Goal: Communication & Community: Ask a question

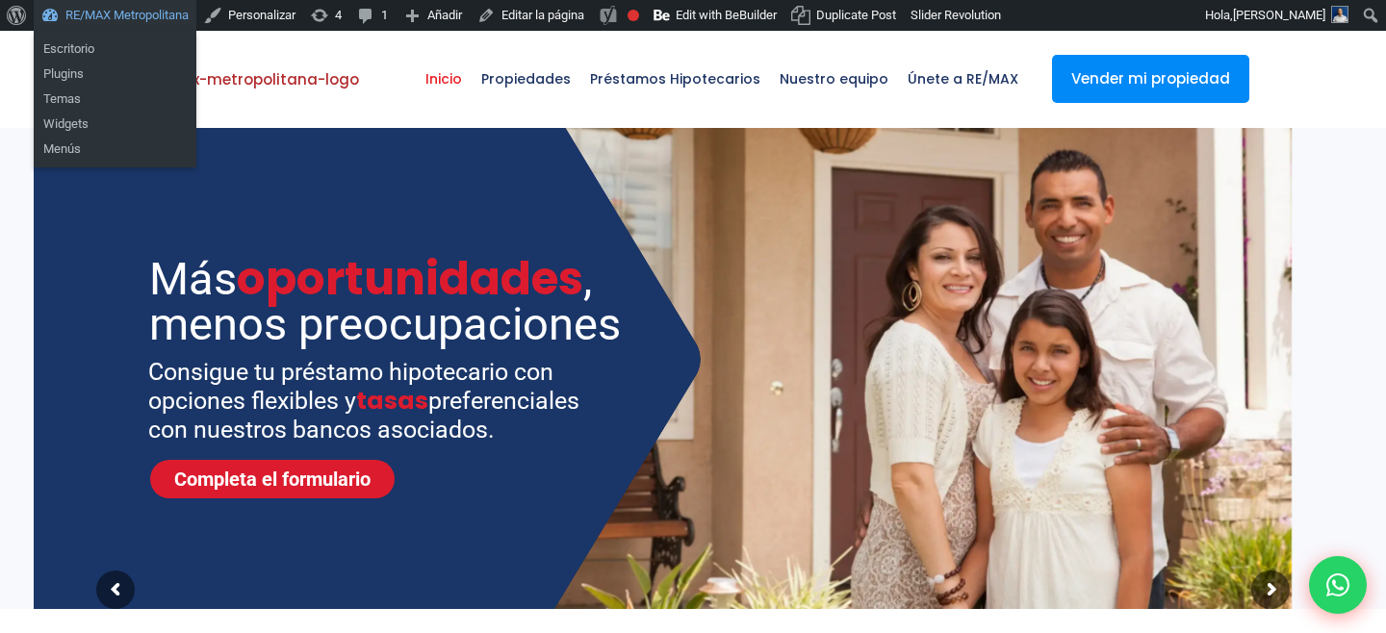
click at [130, 6] on link "RE/MAX Metropolitana" at bounding box center [115, 15] width 163 height 31
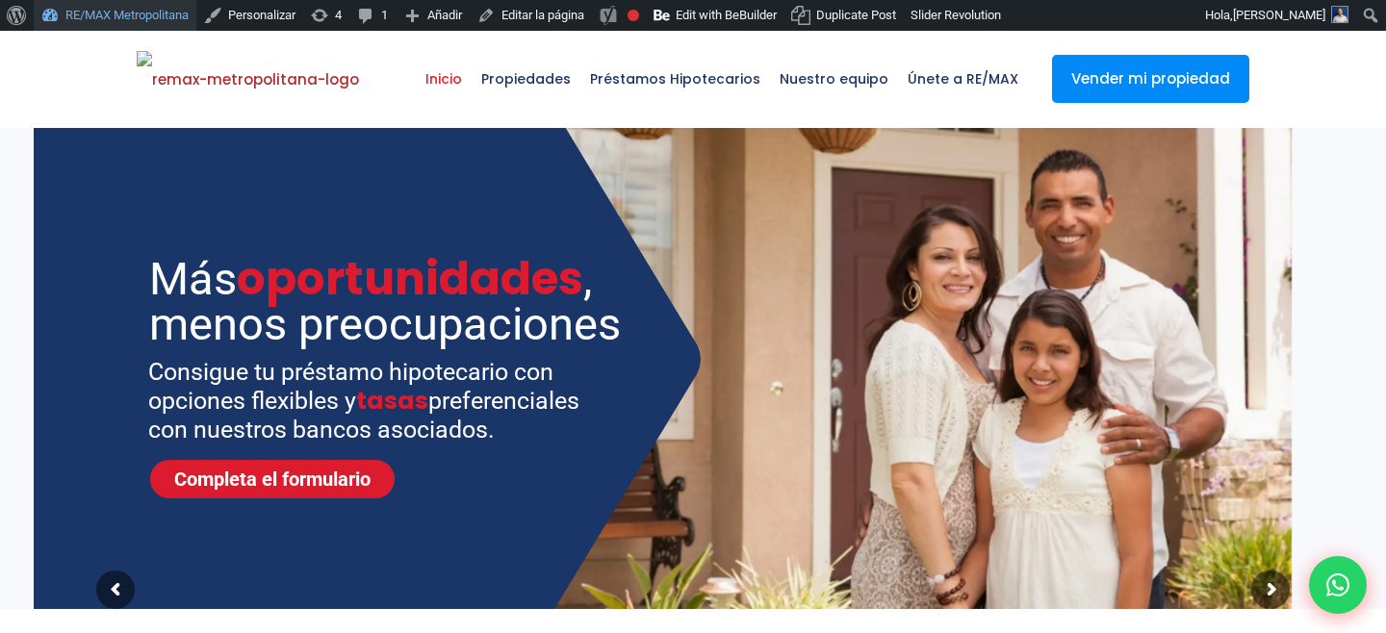
click at [117, 12] on link "RE/MAX Metropolitana" at bounding box center [115, 15] width 163 height 31
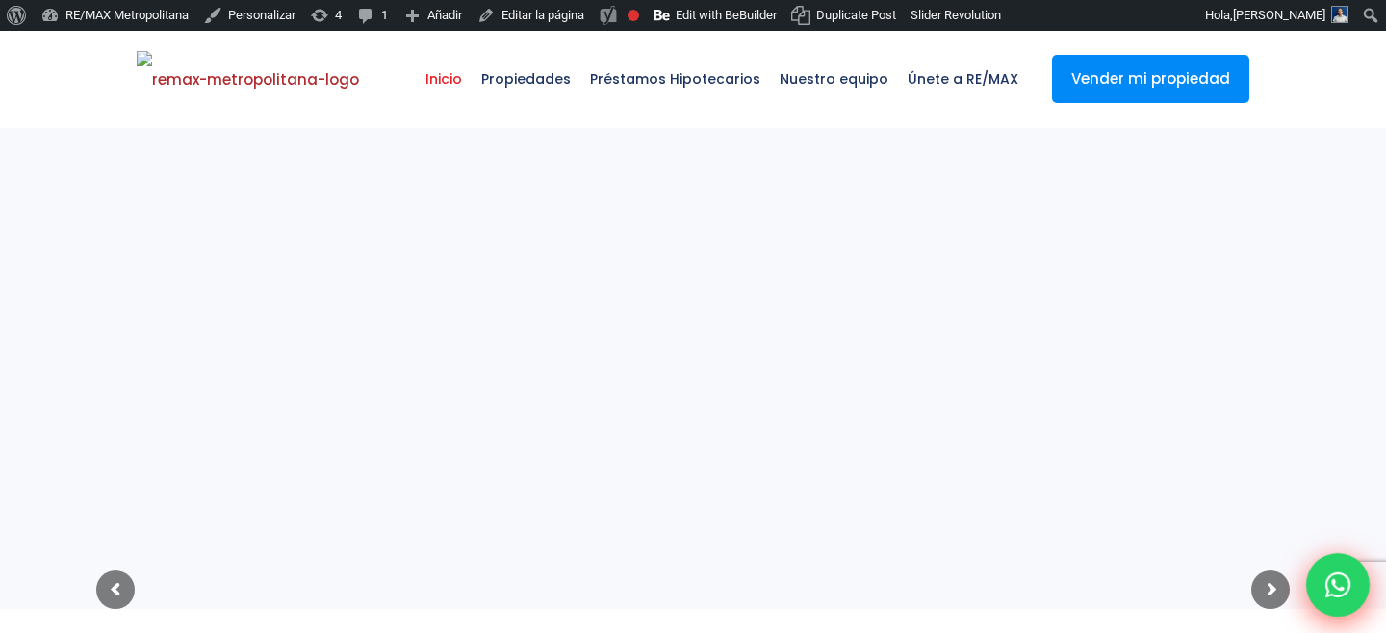
click at [1340, 582] on icon at bounding box center [1337, 585] width 25 height 25
type input "abigail"
type input "marte"
type input "abigail1111@gmail1.com"
type input "8292303162"
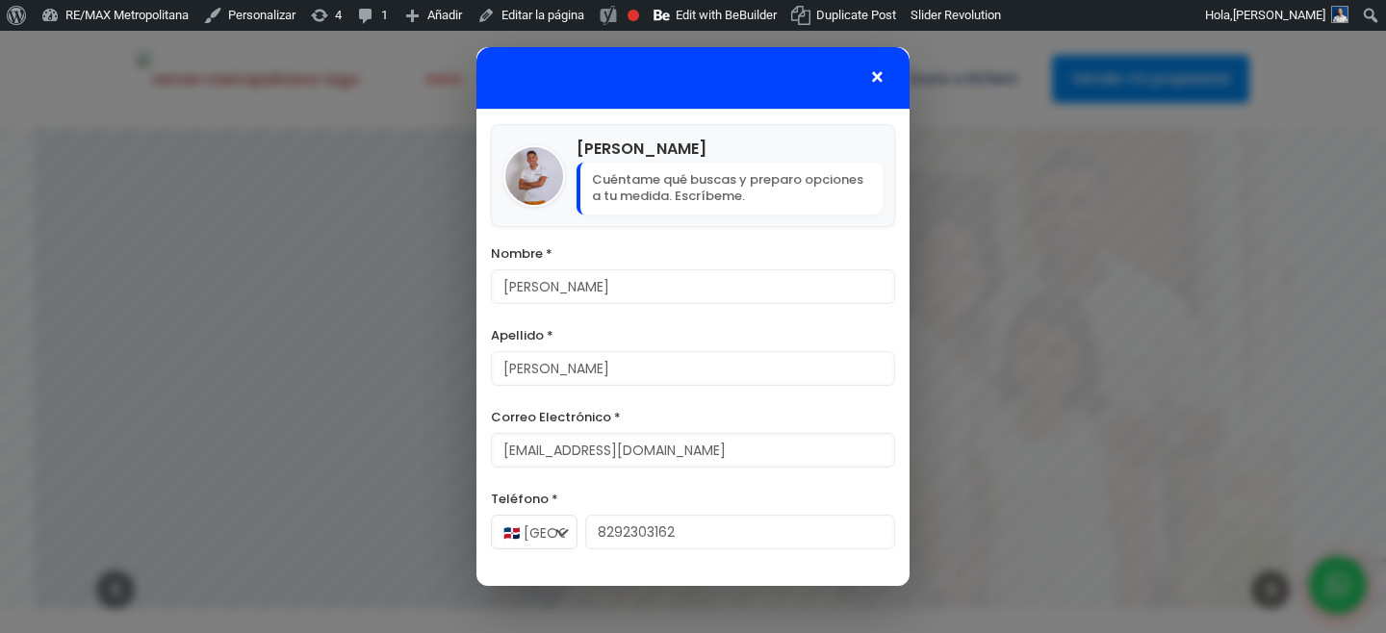
click at [873, 88] on span "×" at bounding box center [877, 77] width 16 height 23
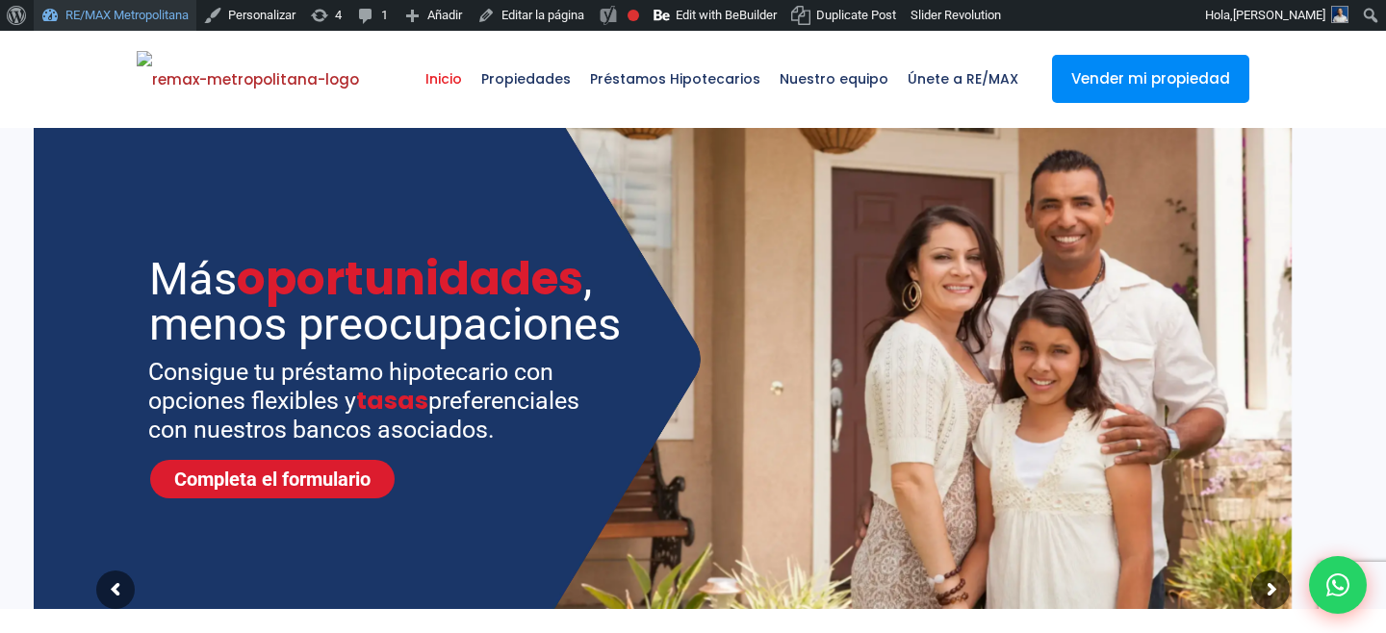
click at [135, 20] on link "RE/MAX Metropolitana" at bounding box center [115, 15] width 163 height 31
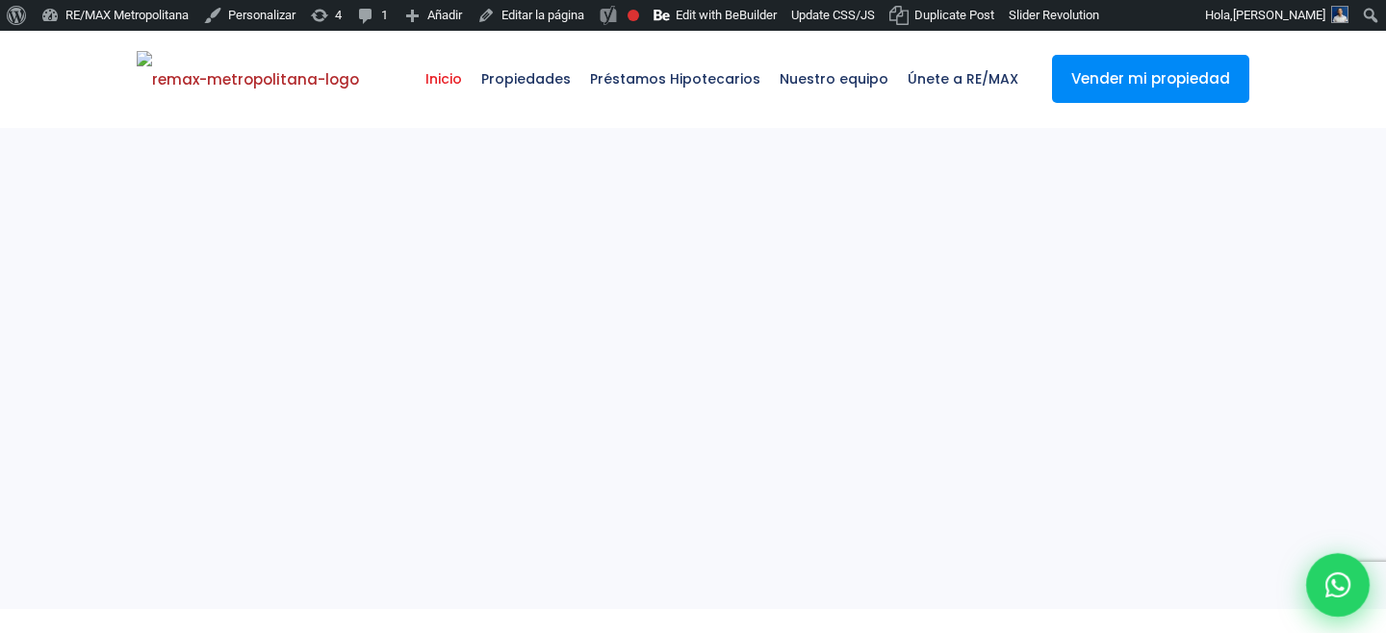
click at [1340, 589] on icon at bounding box center [1337, 585] width 25 height 25
type input "[PERSON_NAME]"
type input "[EMAIL_ADDRESS][DOMAIN_NAME]"
type input "8292303162"
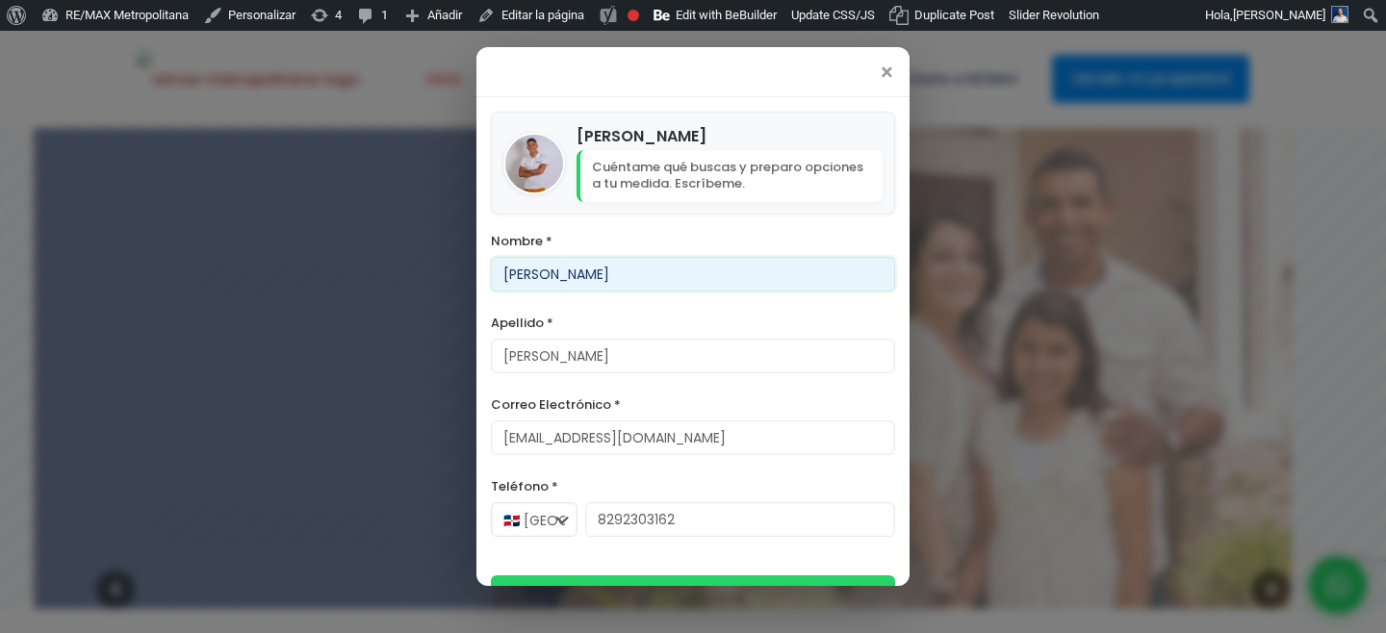
scroll to position [42, 0]
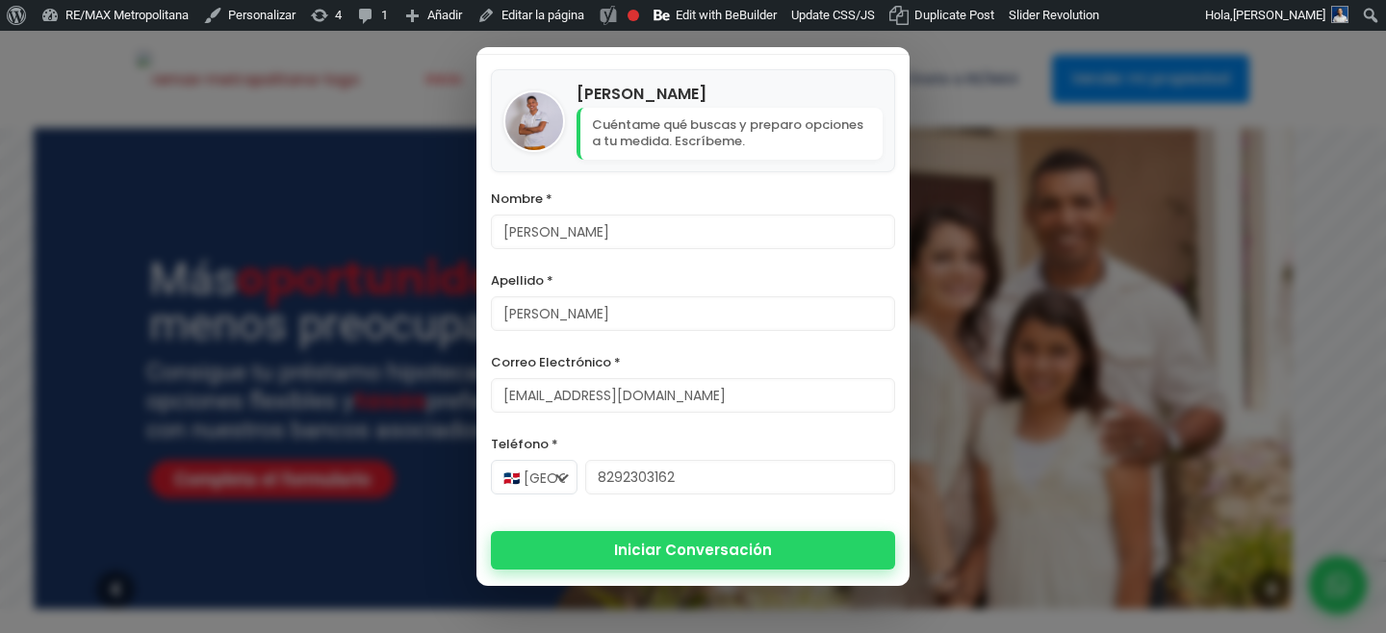
click at [726, 534] on button "Iniciar Conversación" at bounding box center [693, 550] width 404 height 39
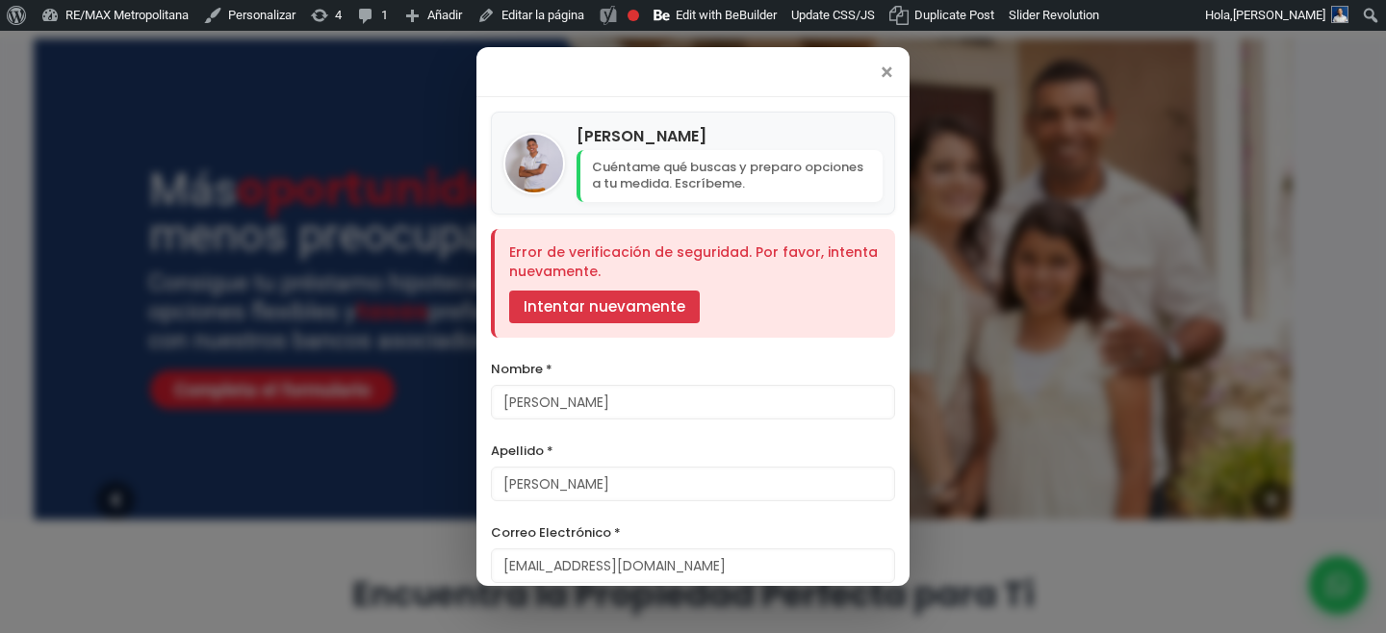
scroll to position [133, 0]
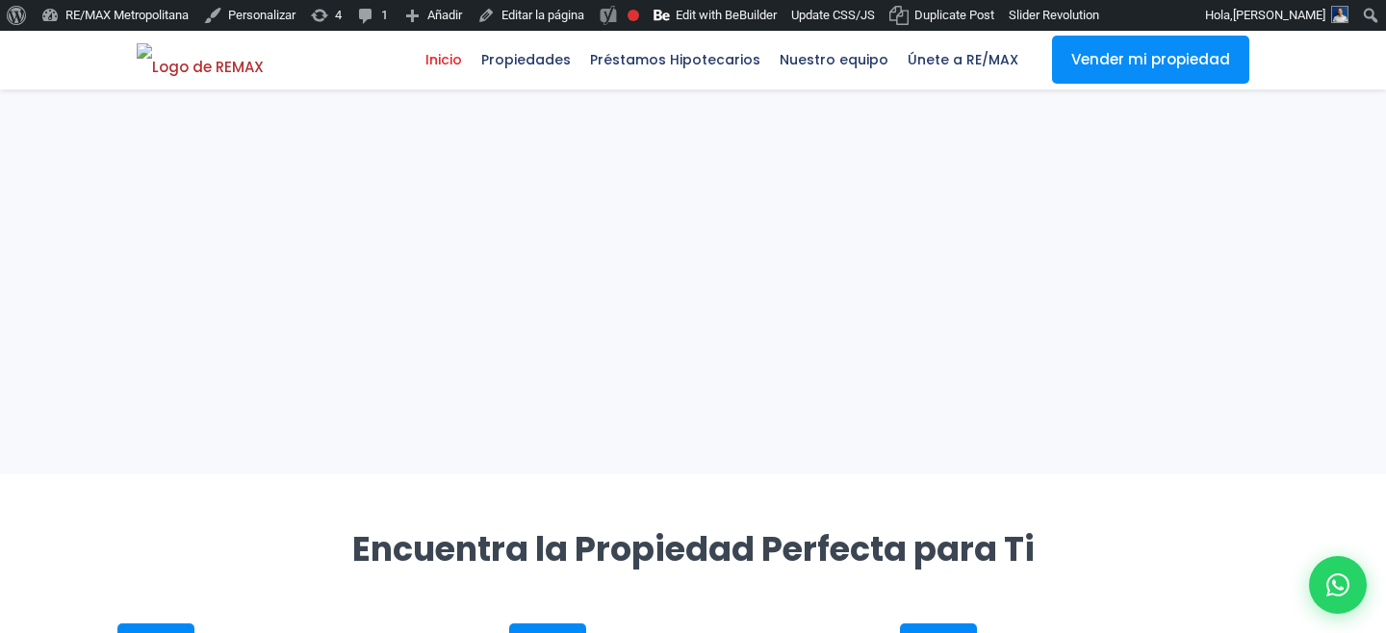
scroll to position [133, 0]
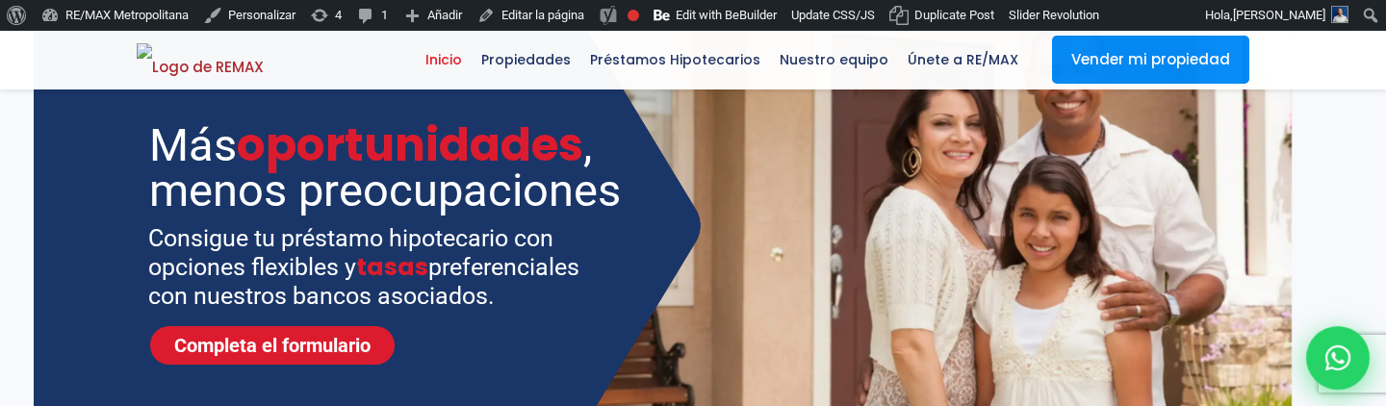
click at [1341, 359] on icon at bounding box center [1337, 358] width 25 height 25
type input "abigail"
type input "marte"
type input "abigail1111@gmail1.com"
type input "8292303162"
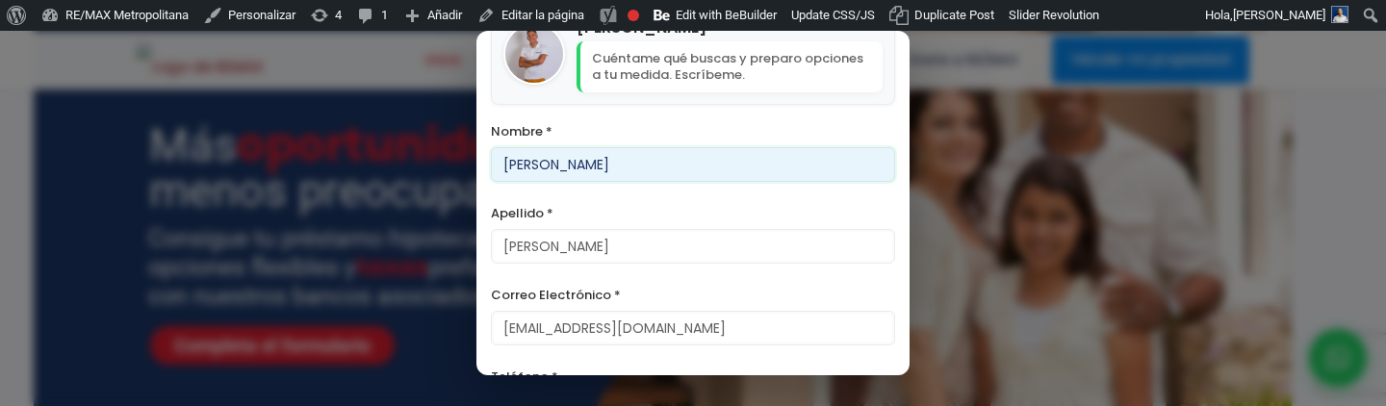
scroll to position [0, 0]
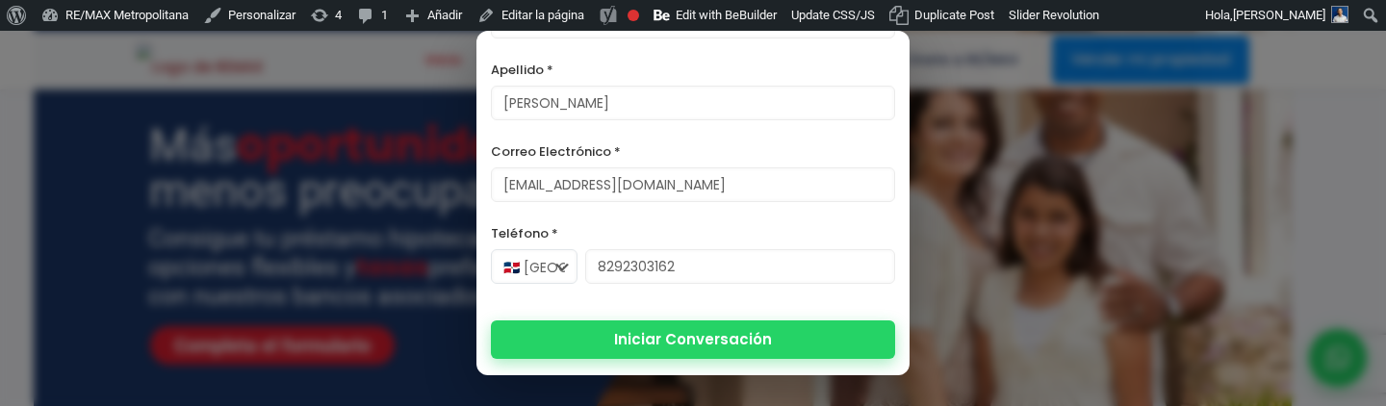
click at [644, 346] on button "Iniciar Conversación" at bounding box center [693, 340] width 404 height 39
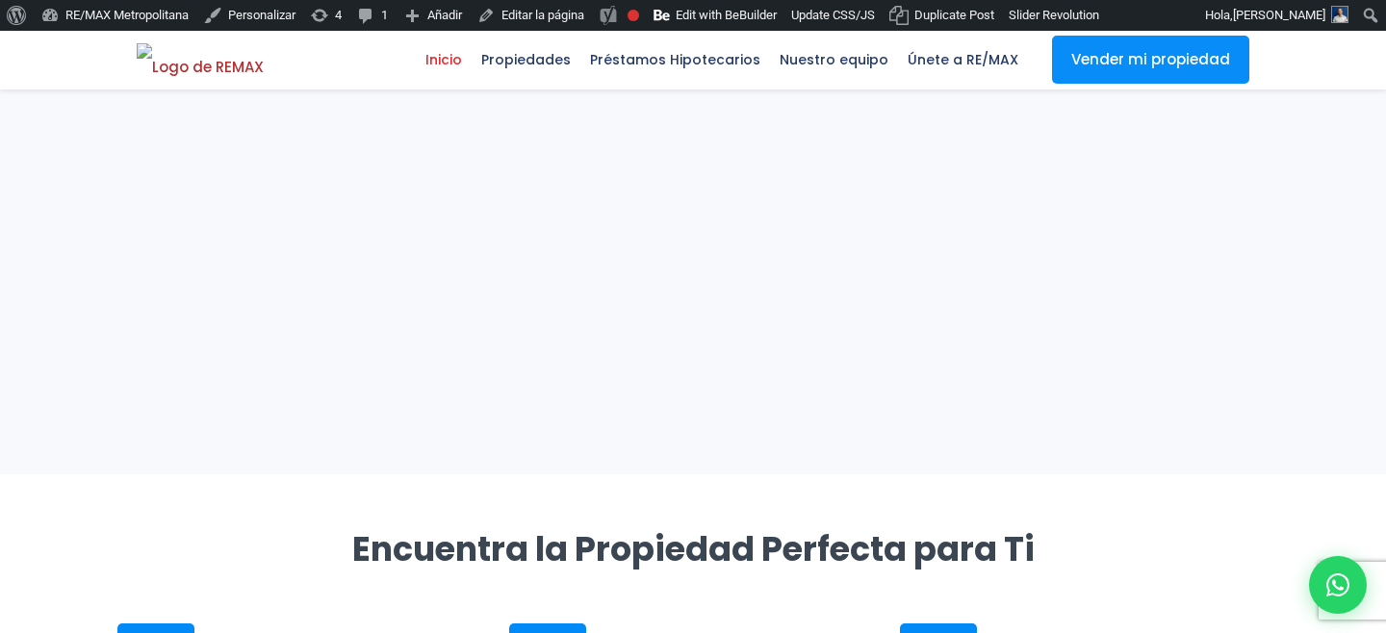
scroll to position [133, 0]
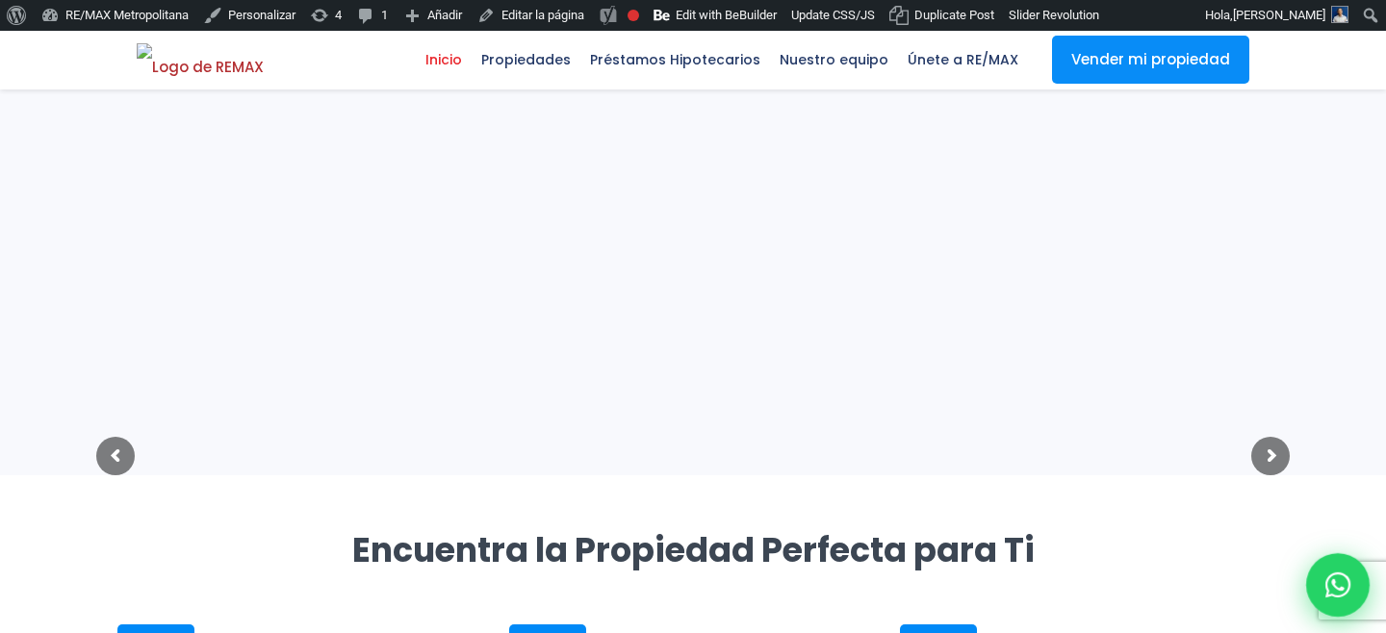
click at [1325, 580] on icon at bounding box center [1337, 585] width 25 height 25
type input "abigail"
type input "marte"
type input "abigail1111@gmail1.com"
type input "8292303162"
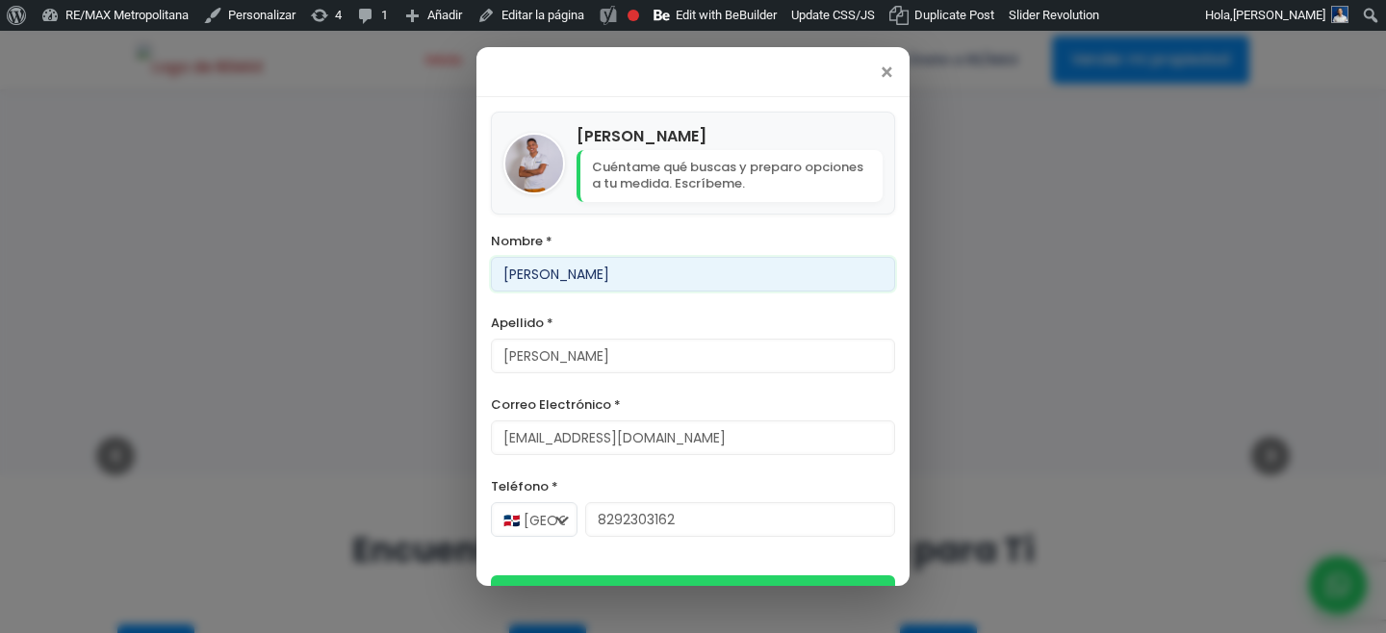
scroll to position [42, 0]
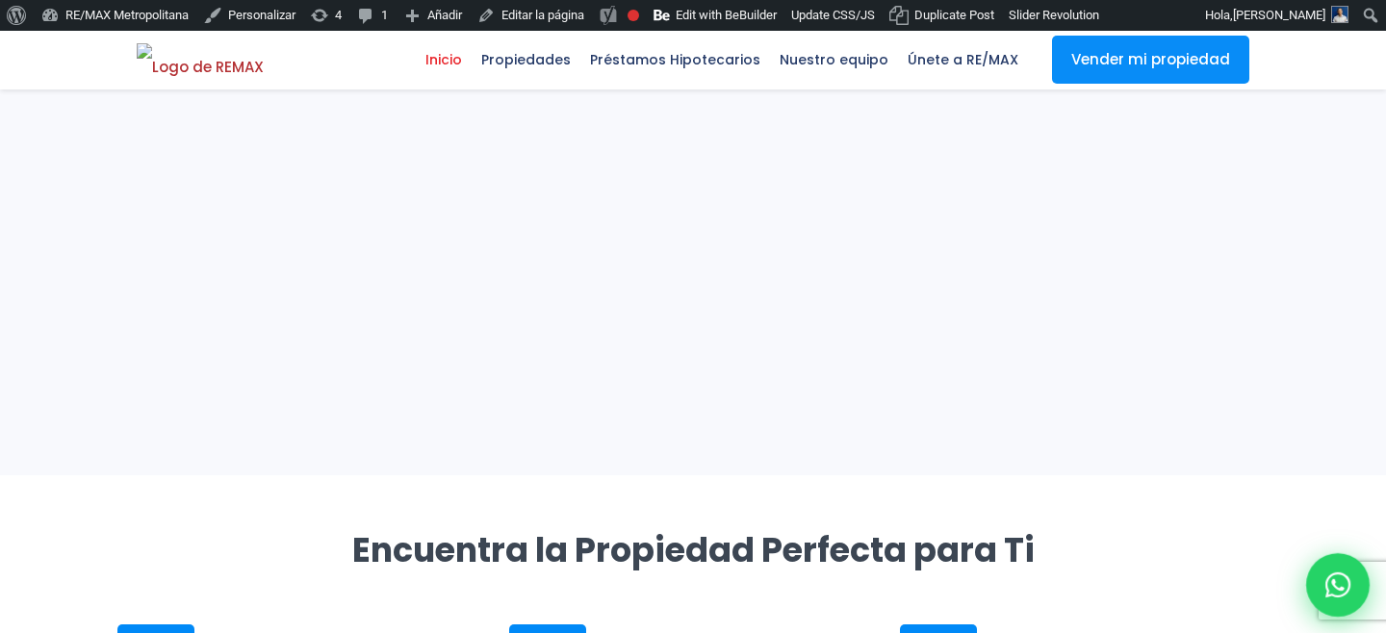
click at [1323, 590] on div at bounding box center [1338, 585] width 64 height 64
type input "abigail"
type input "marte"
type input "abigail1111@gmail1.com"
type input "8292303162"
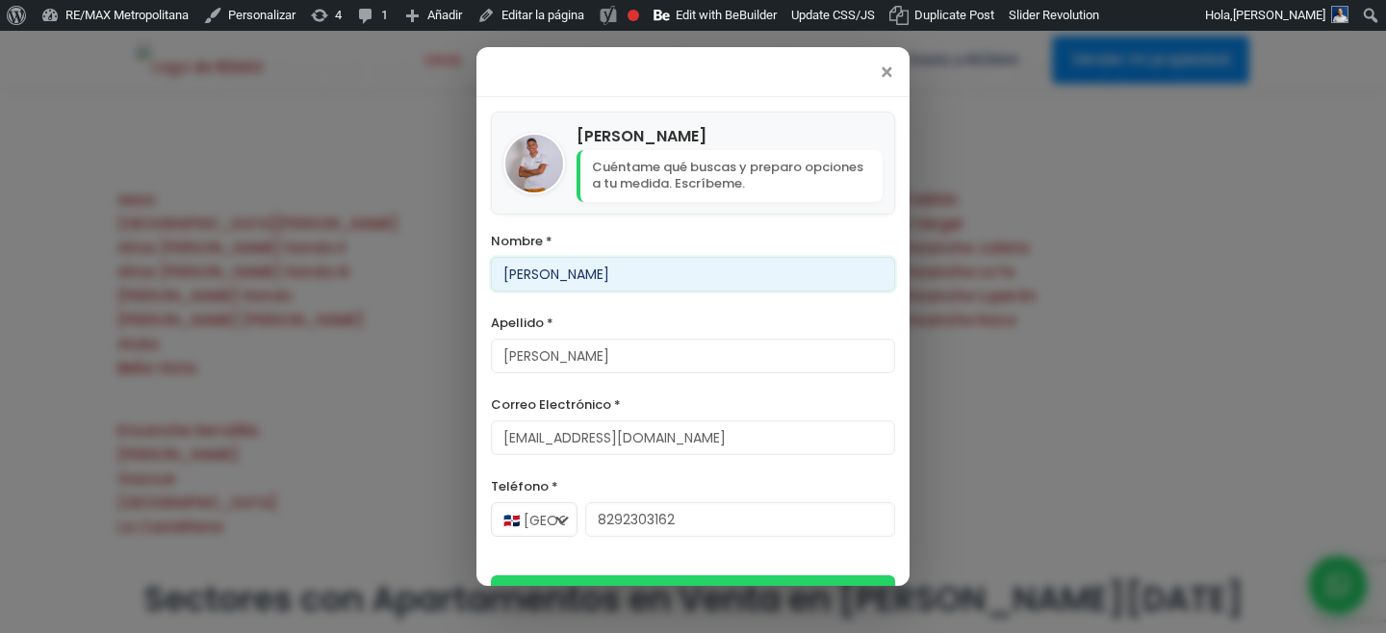
scroll to position [42, 0]
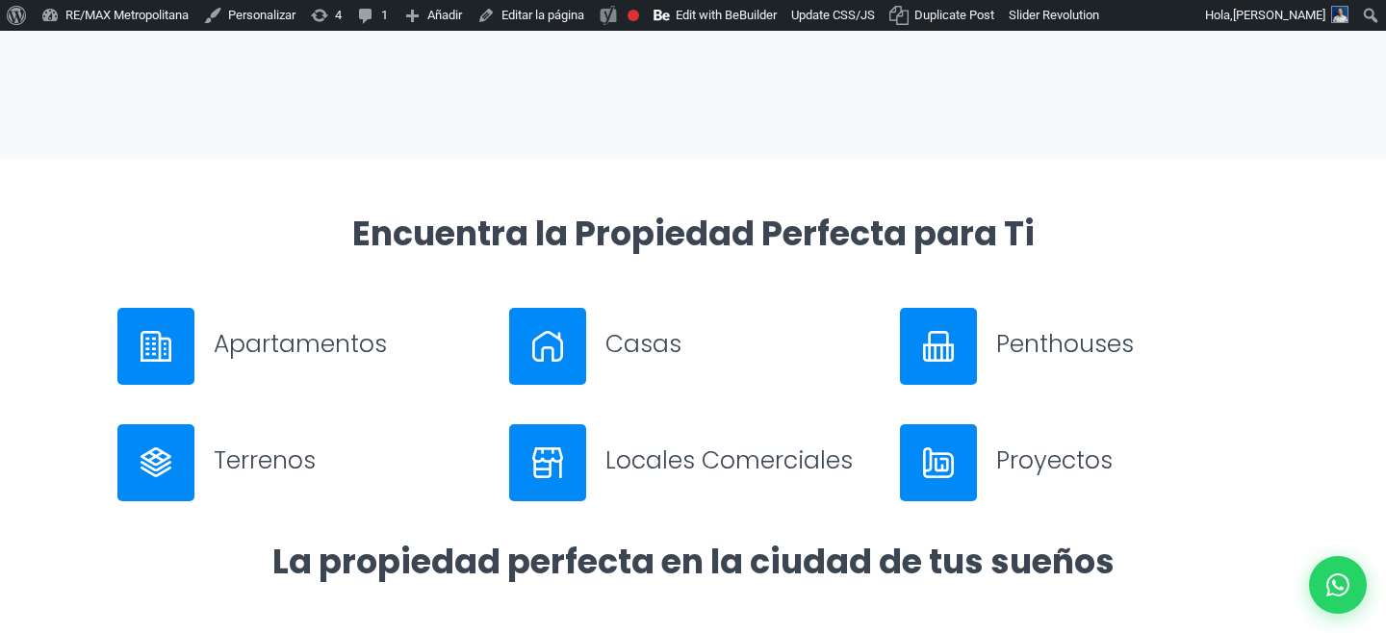
scroll to position [521, 0]
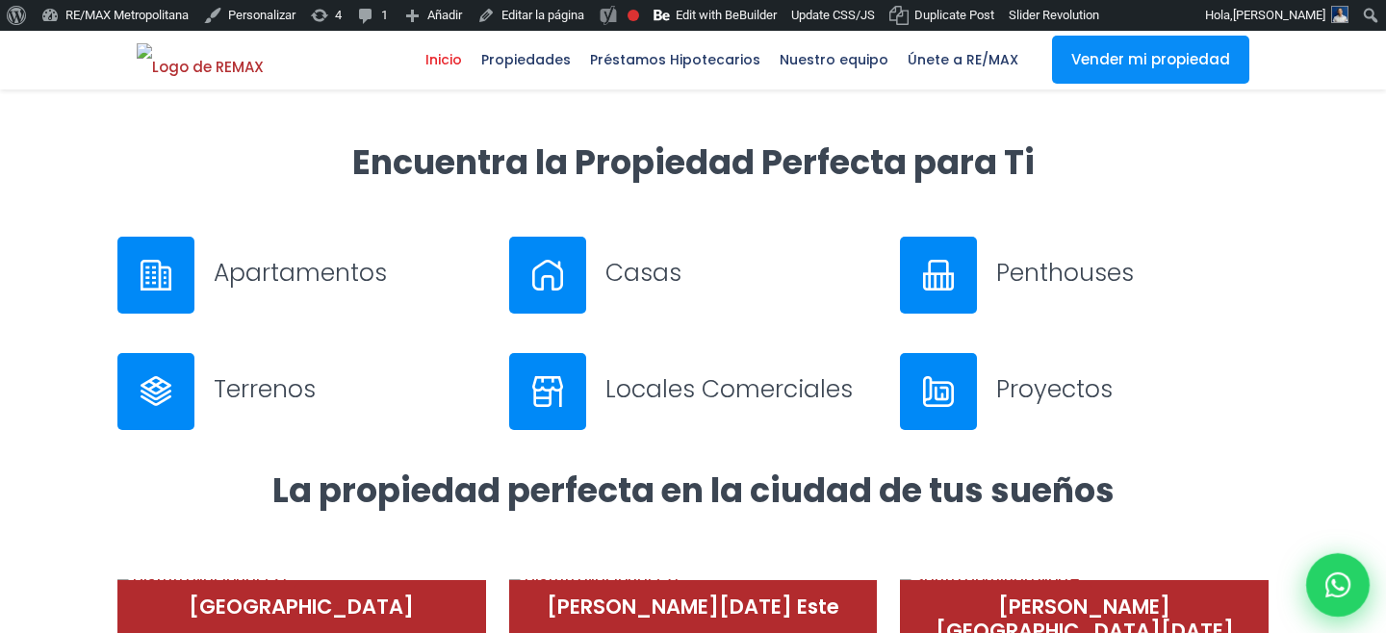
click at [1318, 584] on div at bounding box center [1338, 585] width 64 height 64
type input "abigail"
type input "marte"
type input "abigail1111@gmail1.com"
type input "8292303162"
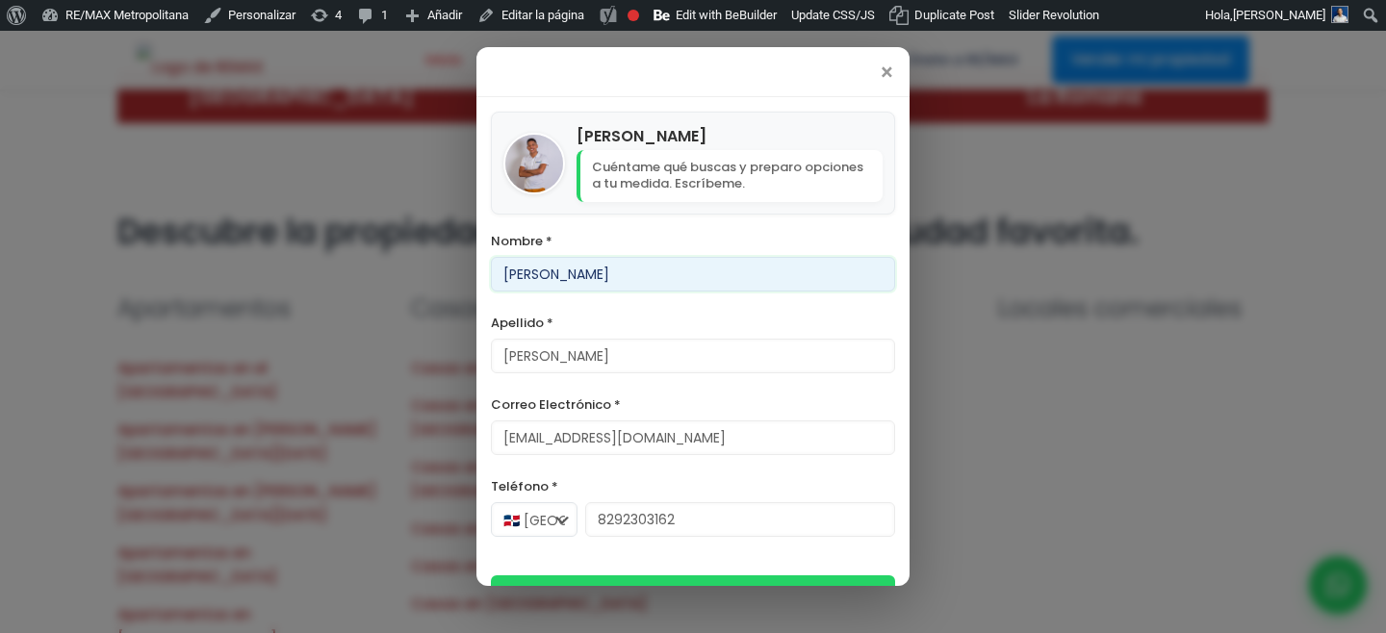
scroll to position [42, 0]
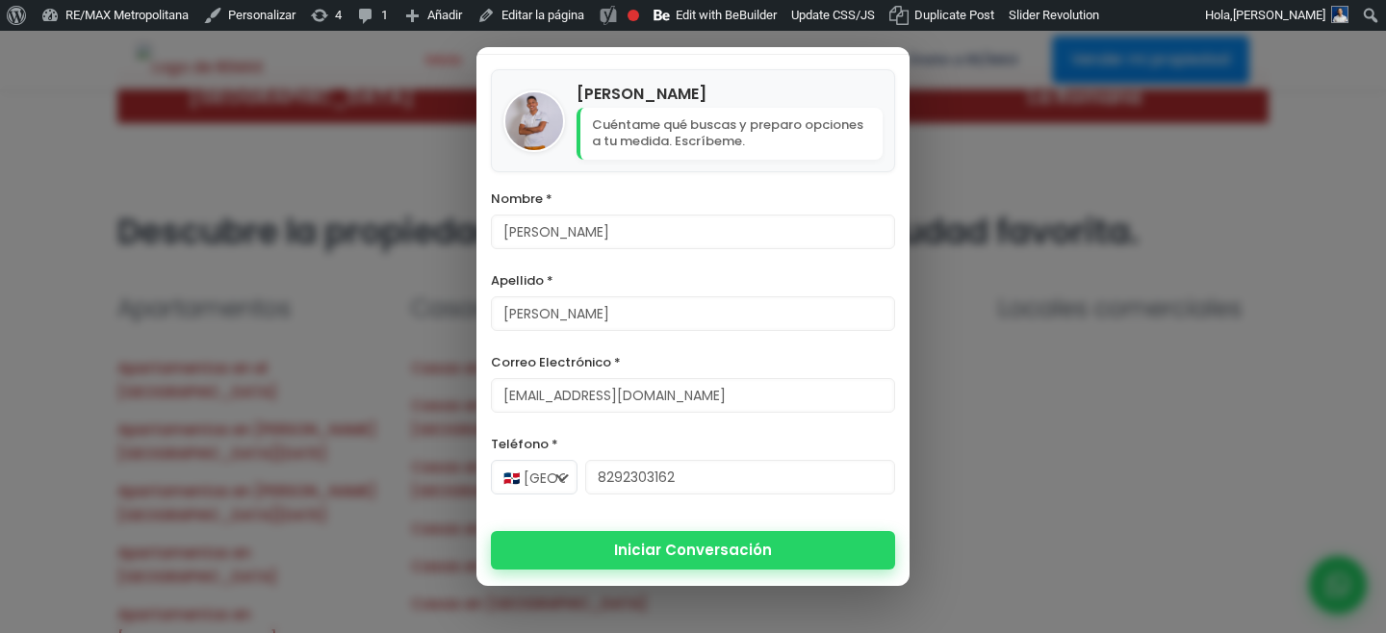
click at [722, 554] on button "Iniciar Conversación" at bounding box center [693, 550] width 404 height 39
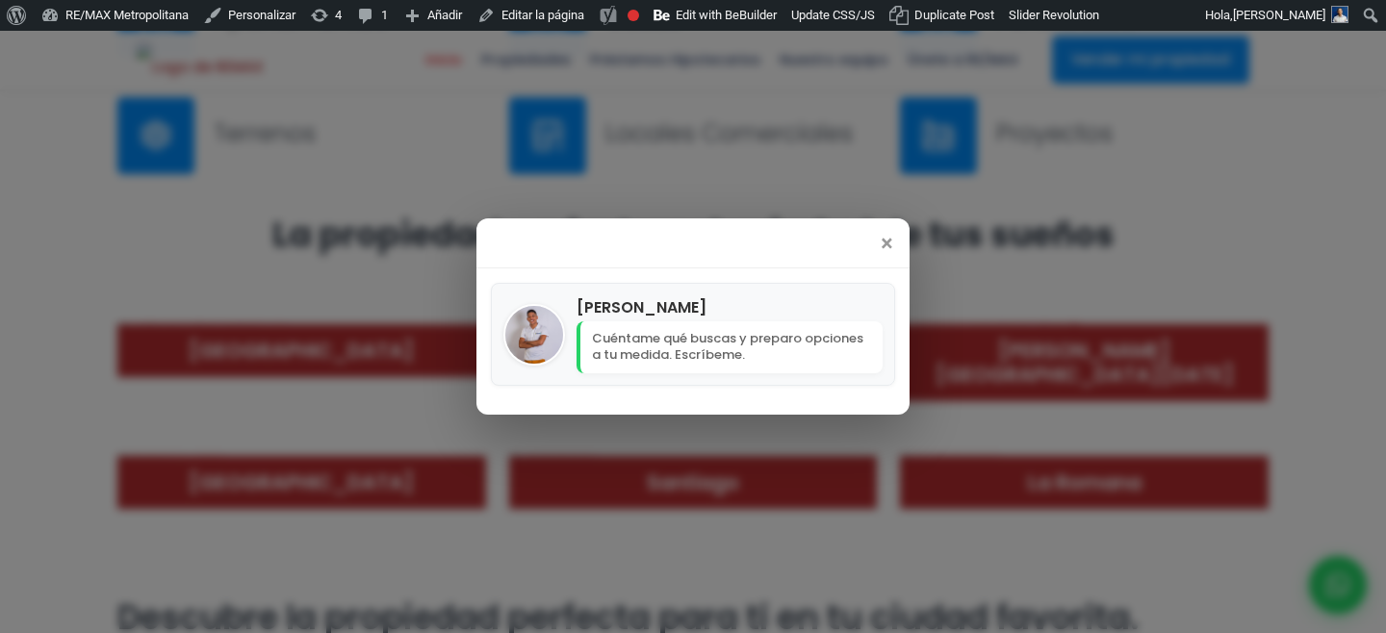
scroll to position [780, 0]
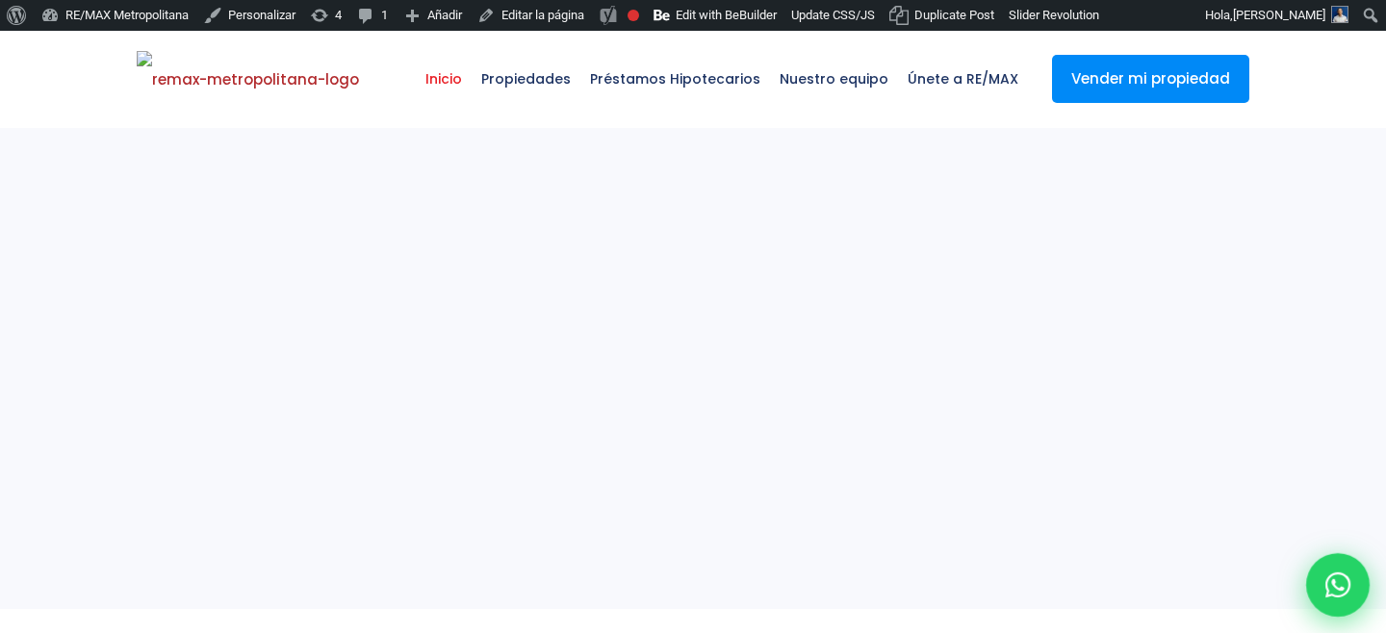
click at [1337, 584] on icon at bounding box center [1337, 585] width 25 height 25
type input "abigail"
type input "marte"
type input "abigail1111@gmail1.com"
type input "8292303162"
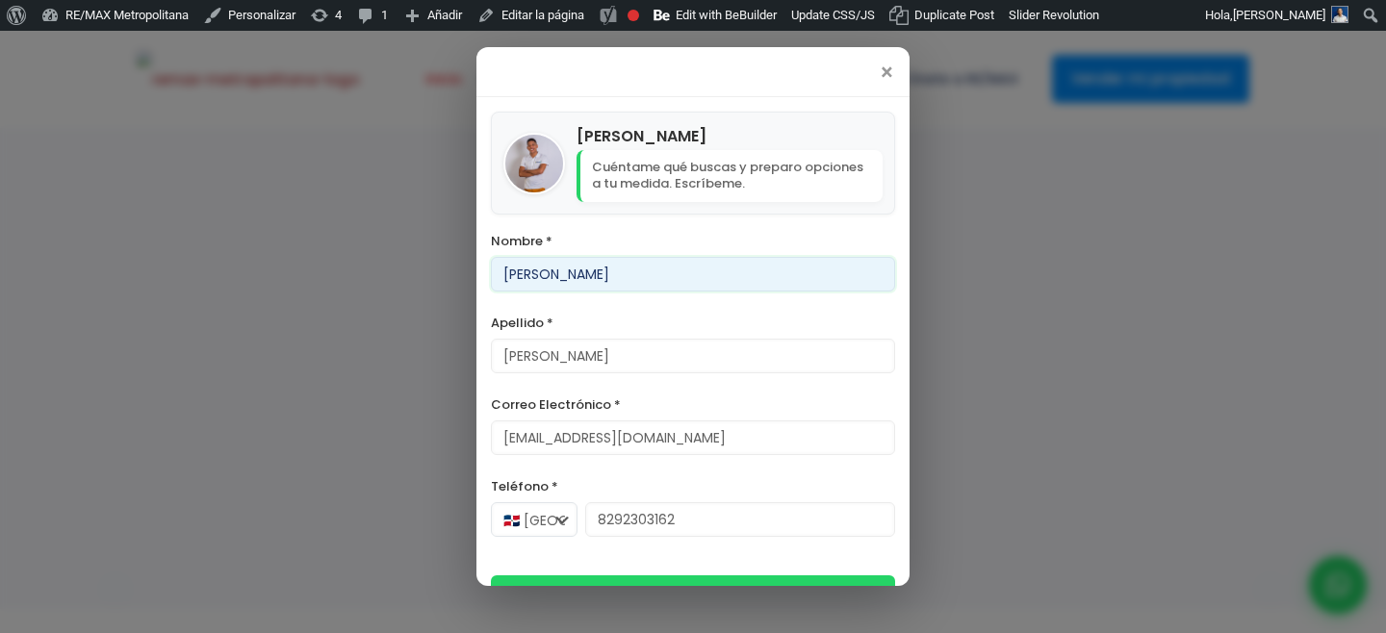
scroll to position [42, 0]
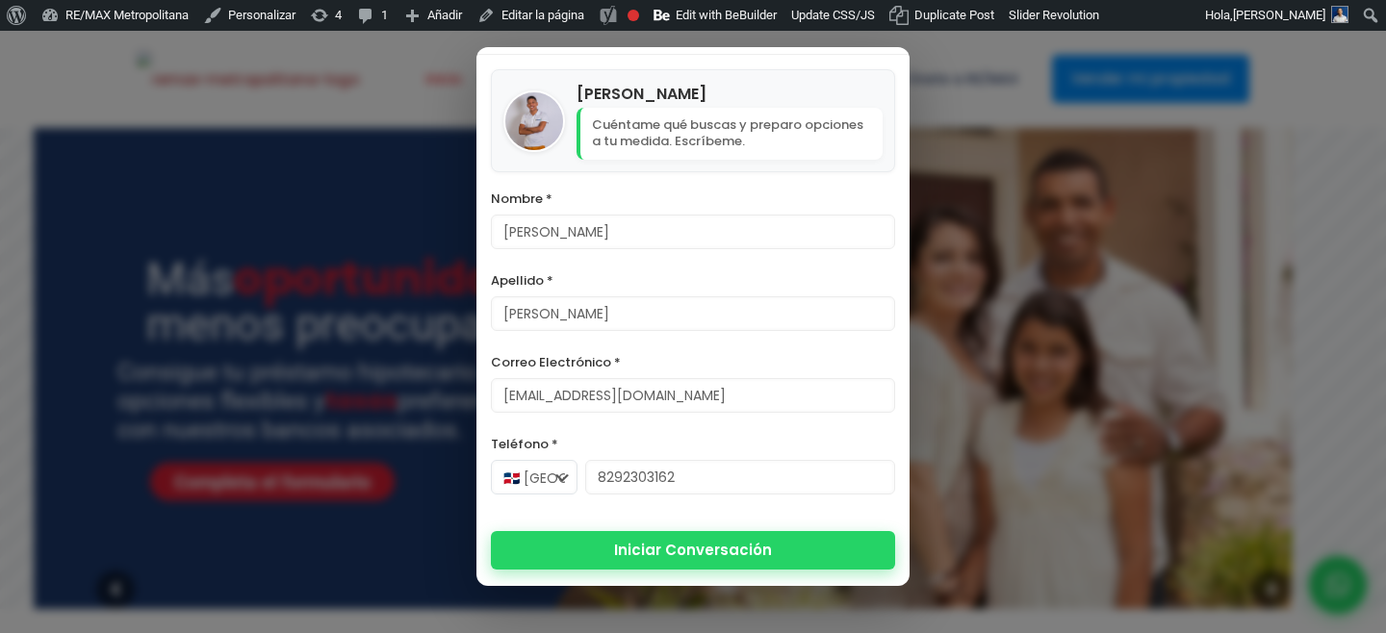
click at [677, 556] on button "Iniciar Conversación" at bounding box center [693, 550] width 404 height 39
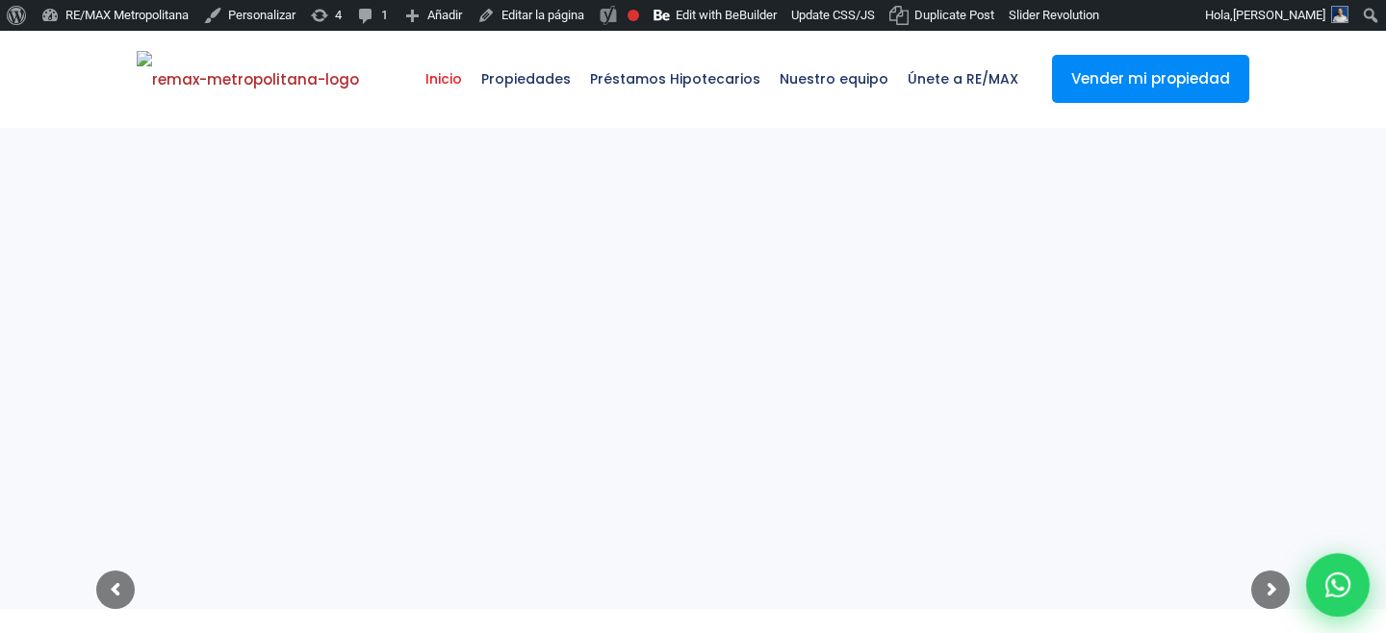
click at [1338, 573] on icon at bounding box center [1337, 585] width 25 height 25
type input "[PERSON_NAME]"
type input "[EMAIL_ADDRESS][DOMAIN_NAME]"
type input "8292303162"
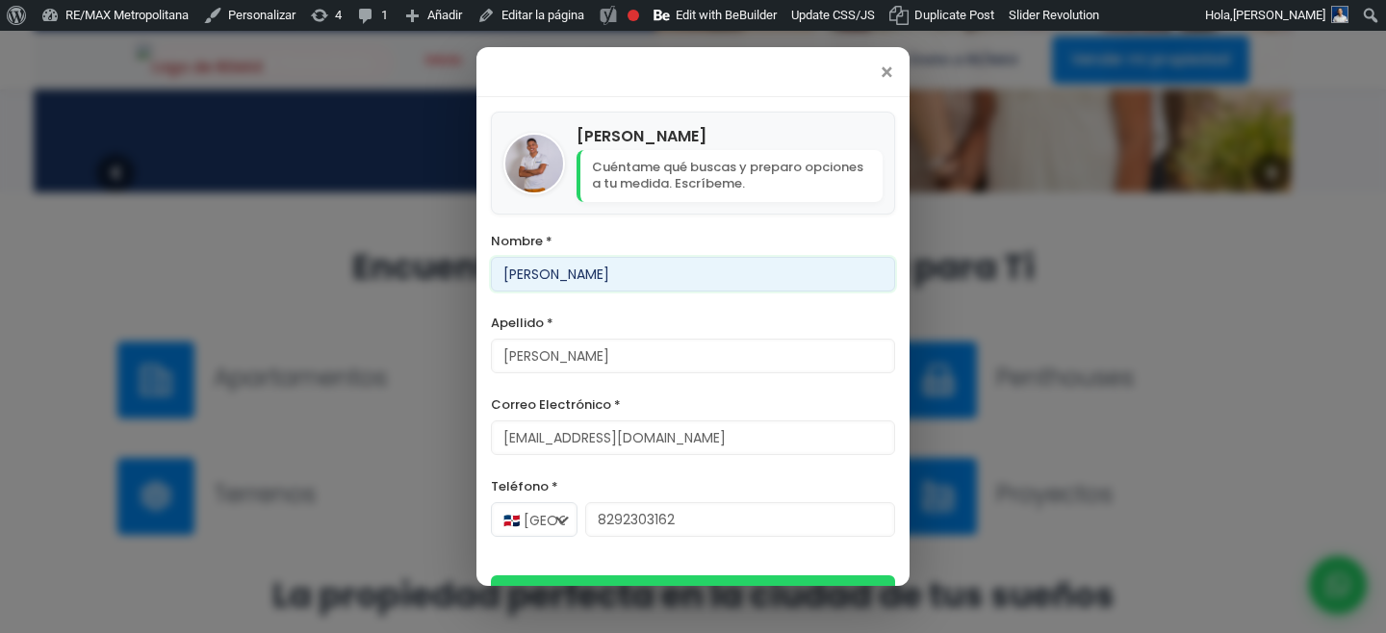
scroll to position [42, 0]
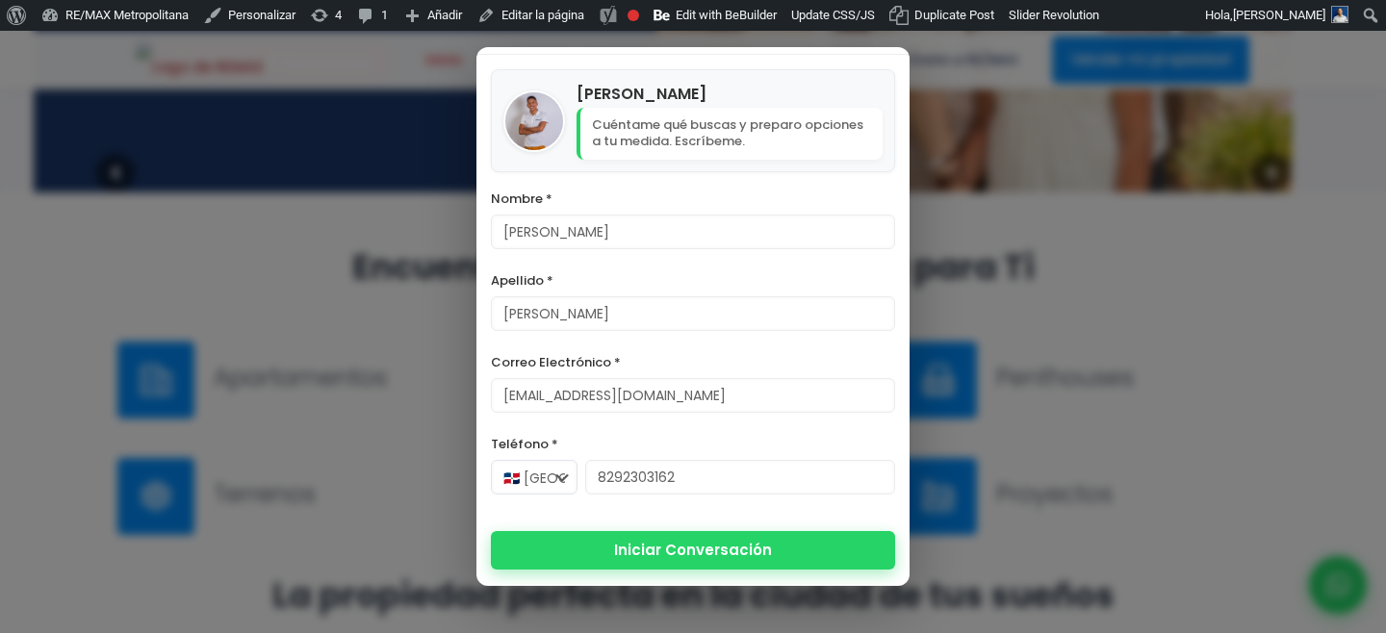
click at [641, 563] on button "Iniciar Conversación" at bounding box center [693, 550] width 404 height 39
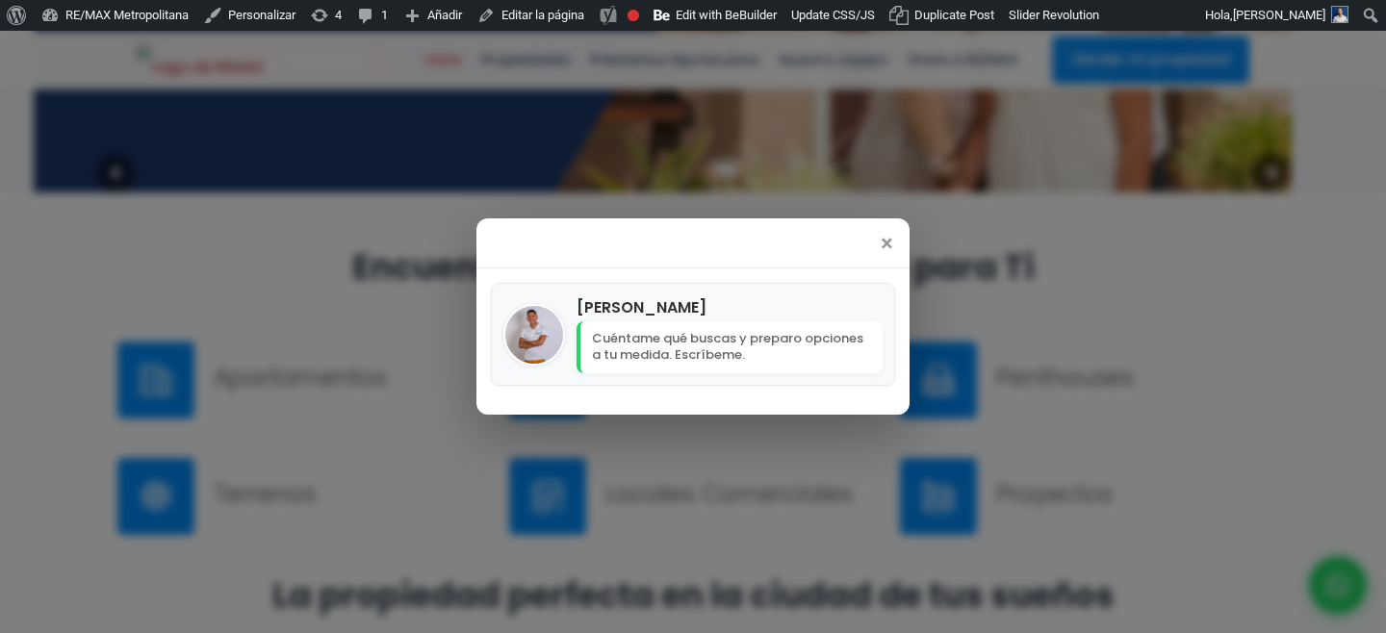
scroll to position [0, 0]
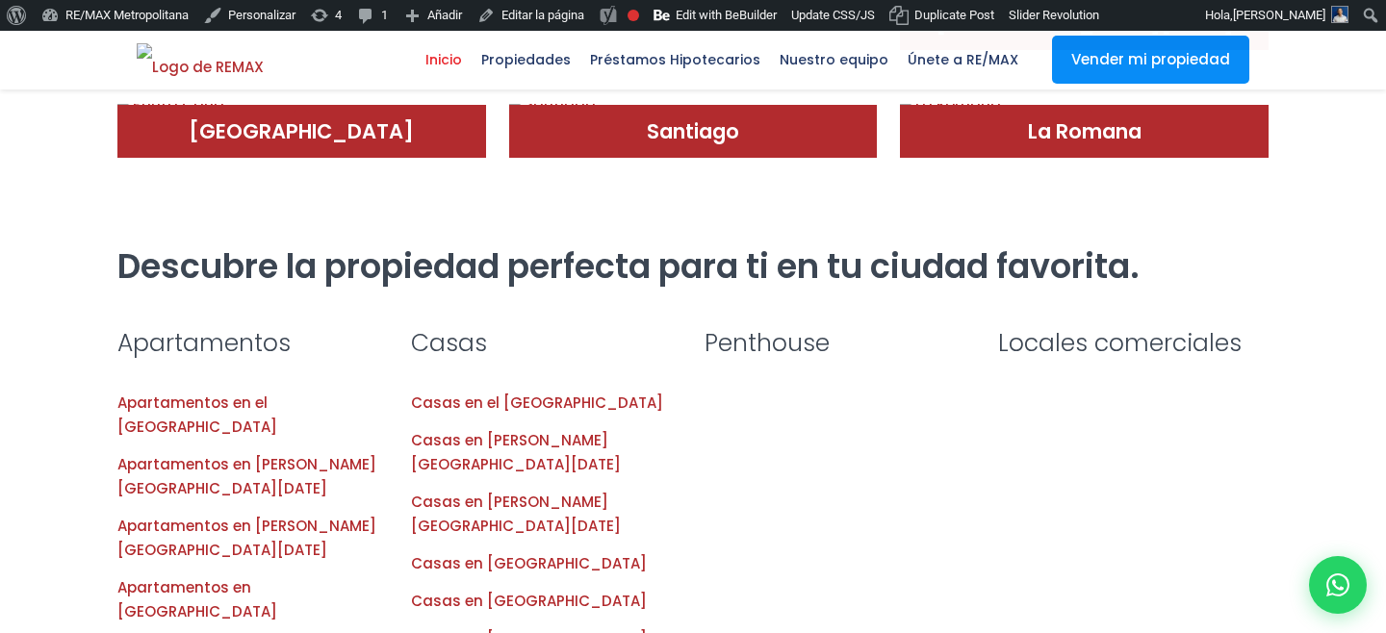
scroll to position [1300, 0]
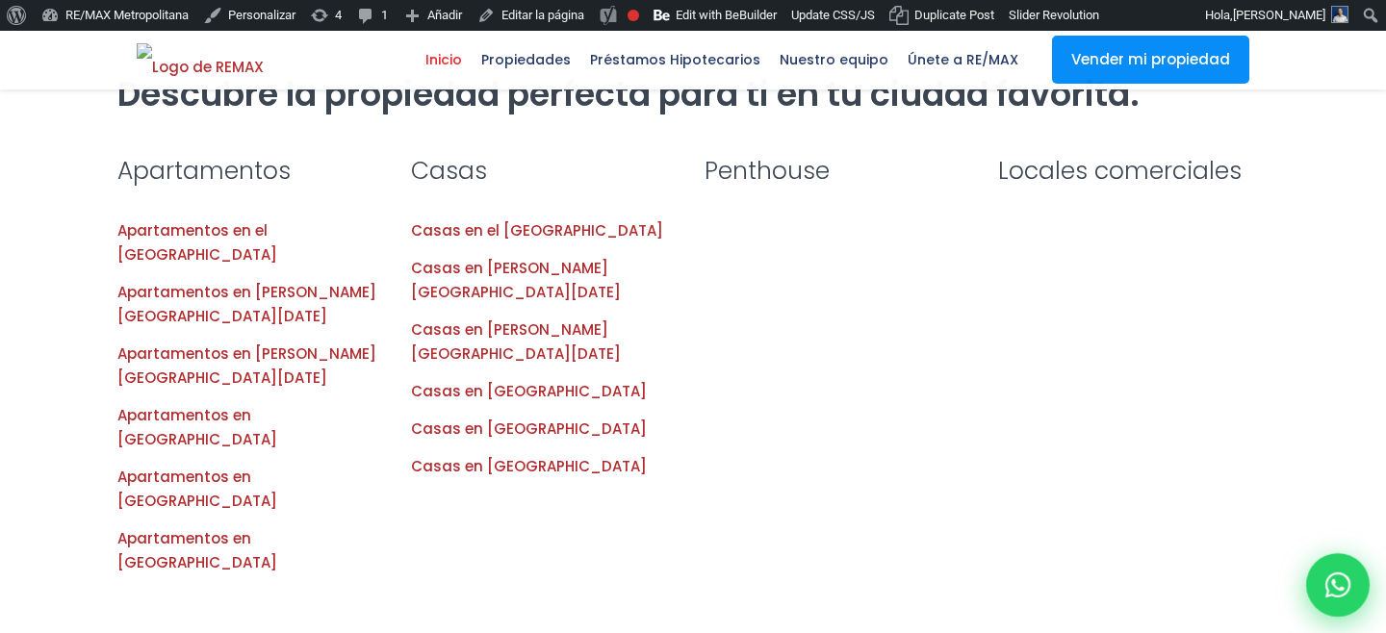
click at [1346, 589] on icon at bounding box center [1337, 585] width 25 height 25
type input "[PERSON_NAME]"
type input "[EMAIL_ADDRESS][DOMAIN_NAME]"
type input "8292303162"
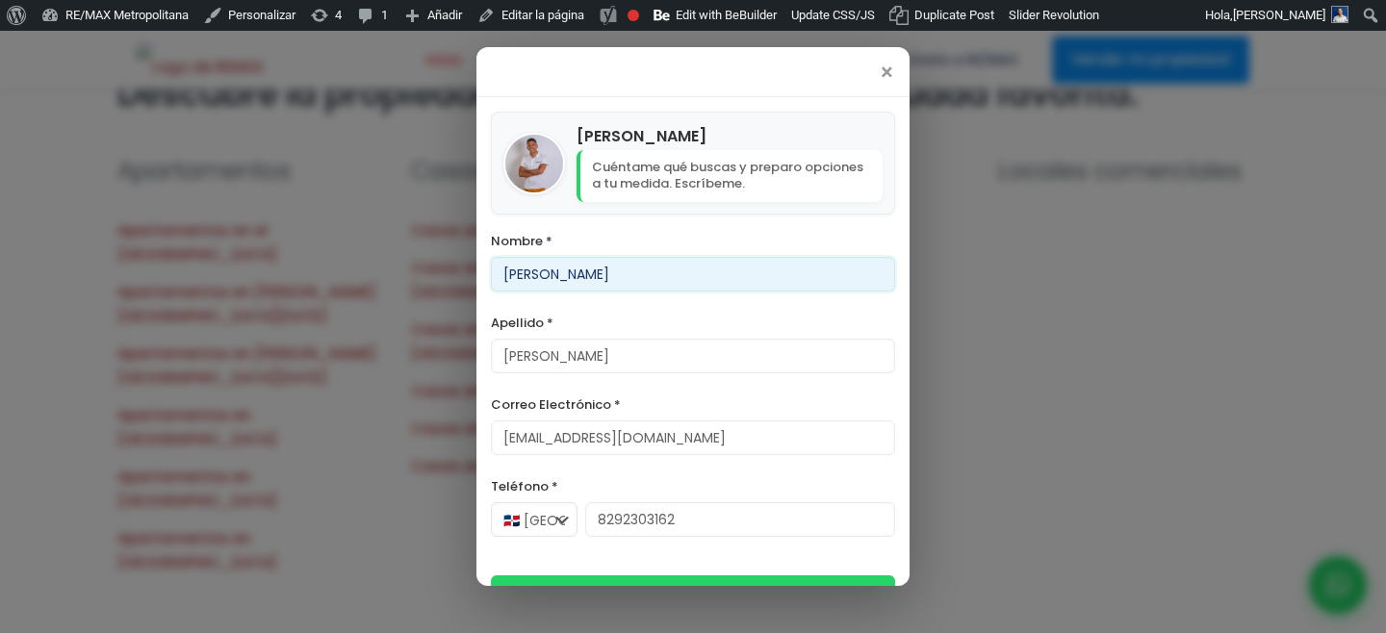
scroll to position [42, 0]
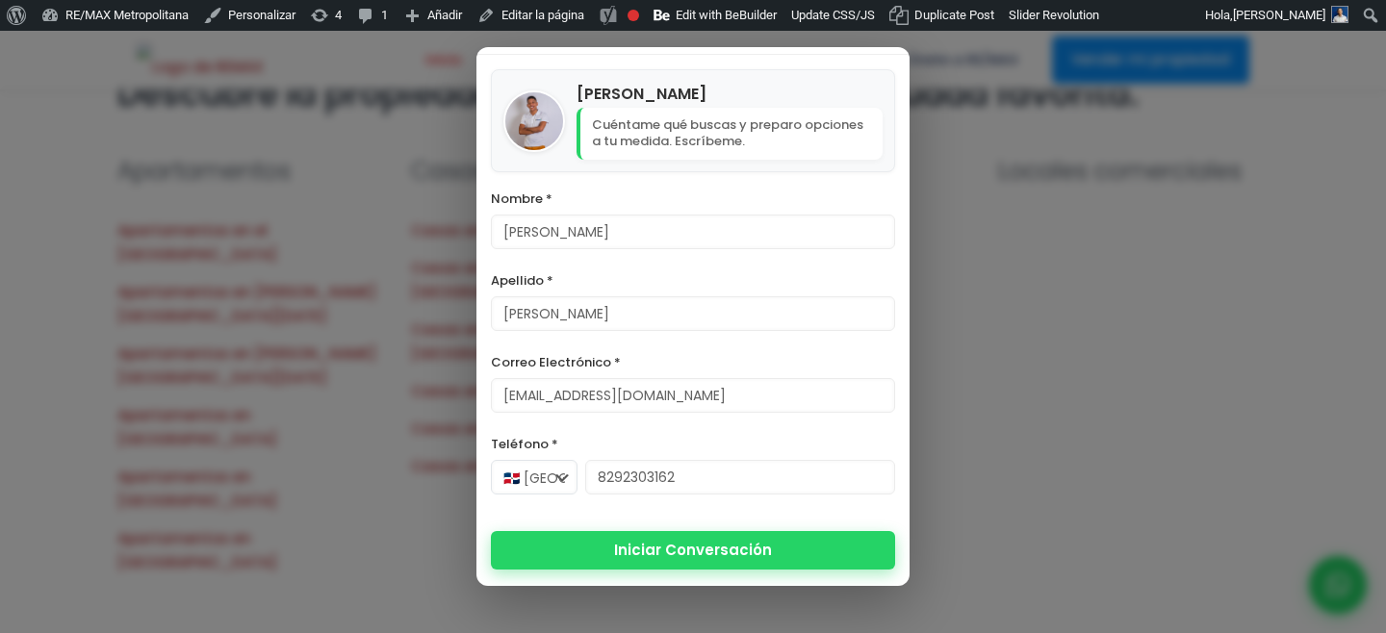
click at [716, 561] on button "Iniciar Conversación" at bounding box center [693, 550] width 404 height 39
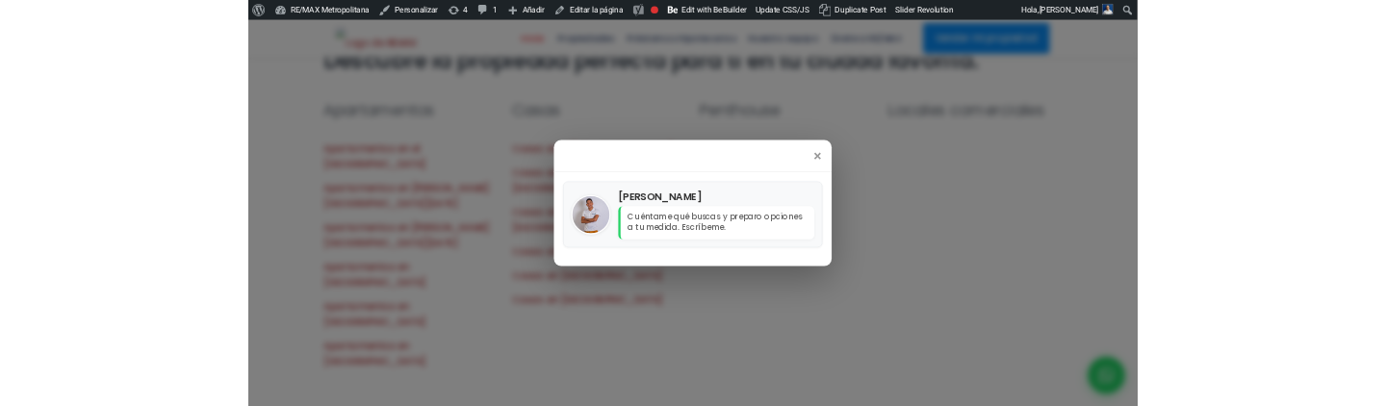
scroll to position [0, 0]
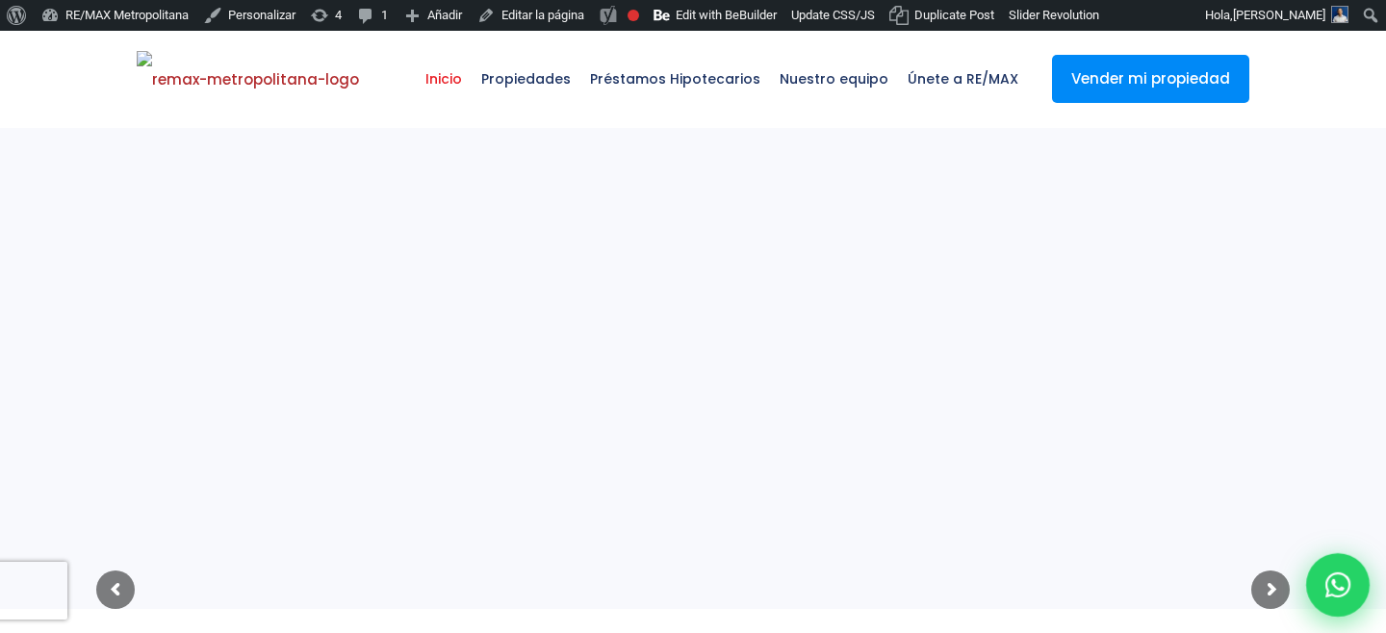
click at [1323, 605] on div at bounding box center [1338, 585] width 64 height 64
type input "[PERSON_NAME]"
type input "[EMAIL_ADDRESS][DOMAIN_NAME]"
type input "8292303162"
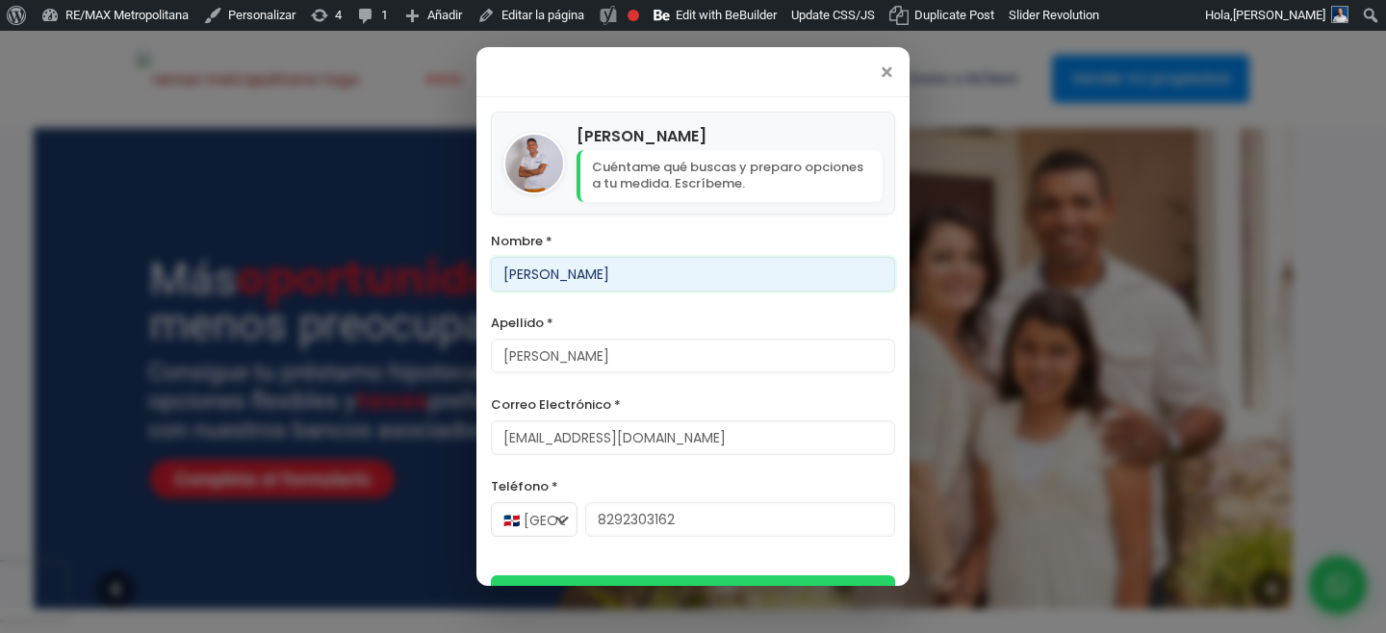
scroll to position [42, 0]
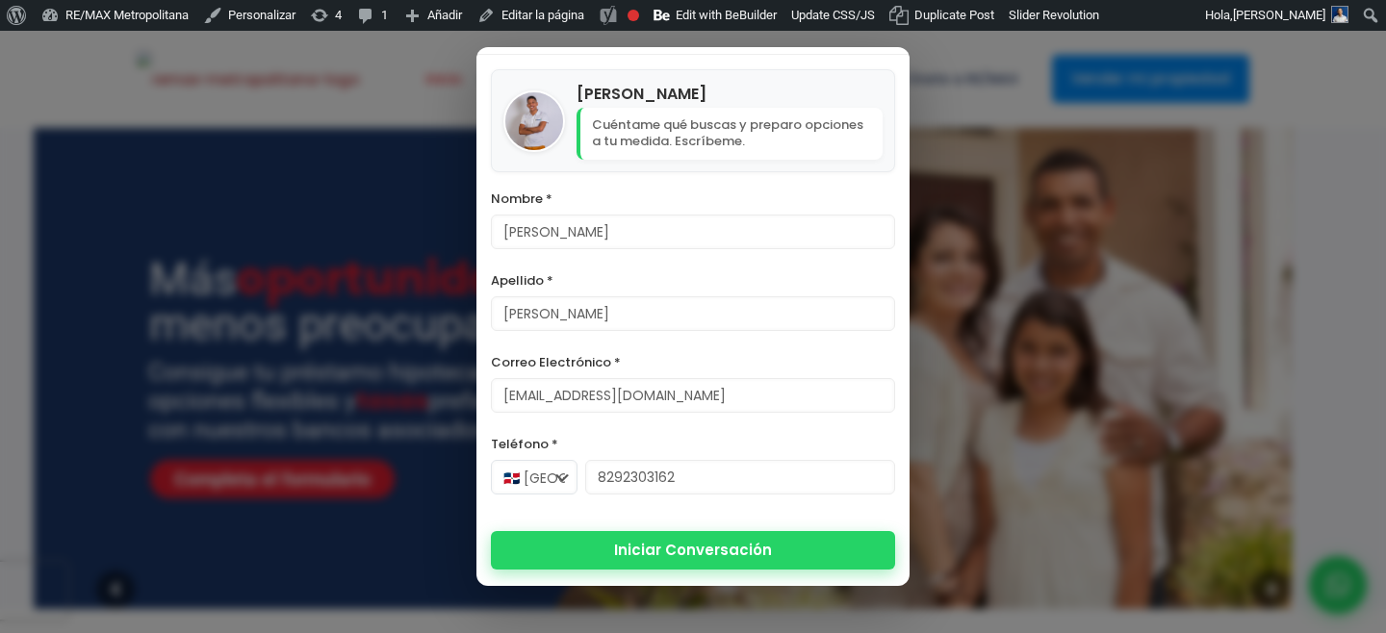
click at [708, 552] on button "Iniciar Conversación" at bounding box center [693, 550] width 404 height 39
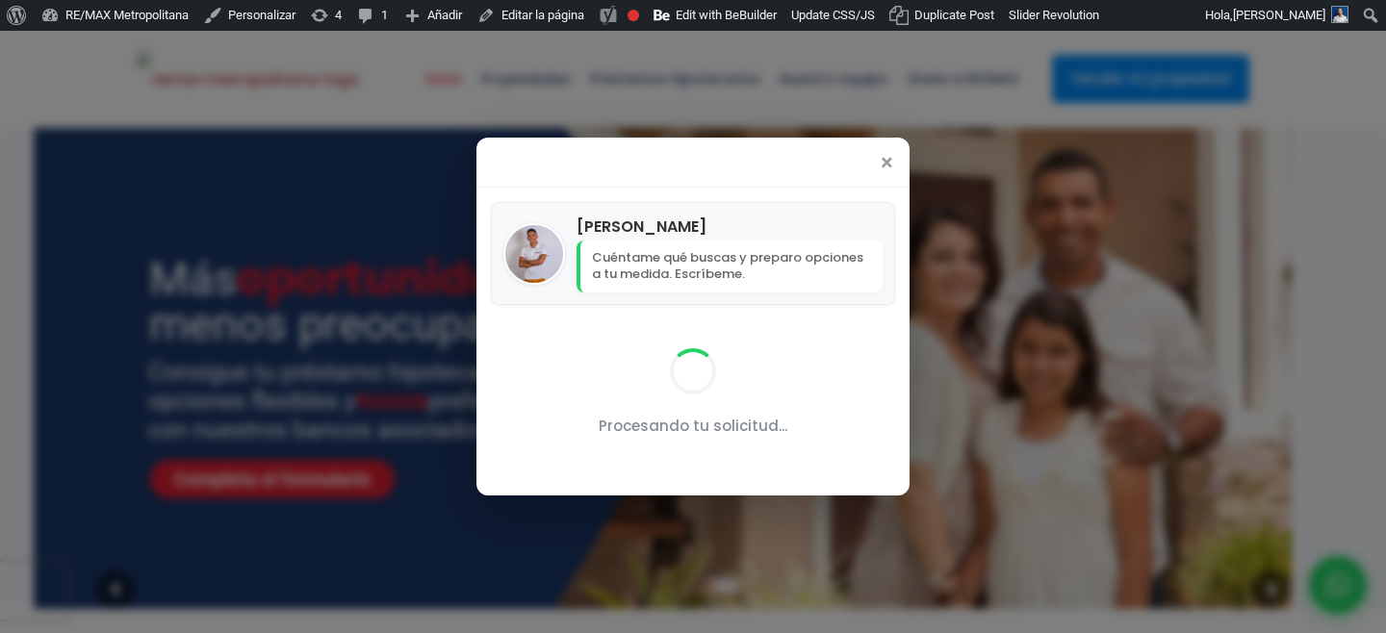
scroll to position [0, 0]
